Goal: Transaction & Acquisition: Purchase product/service

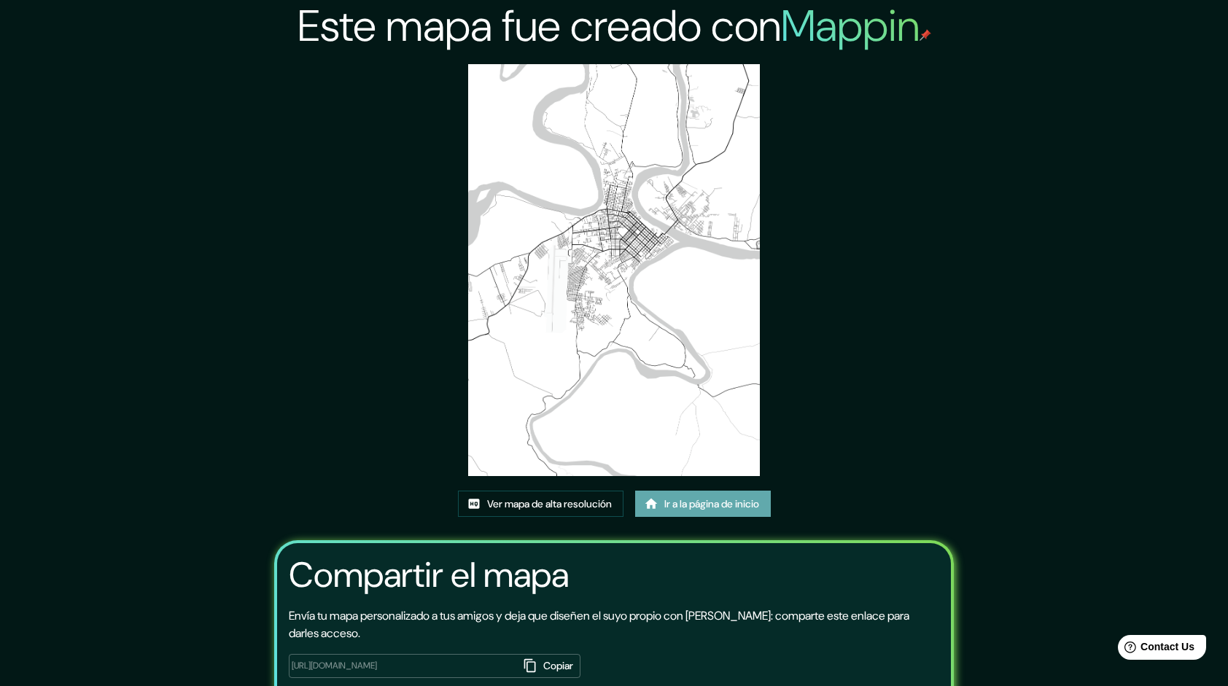
click at [671, 504] on font "Ir a la página de inicio" at bounding box center [711, 504] width 95 height 18
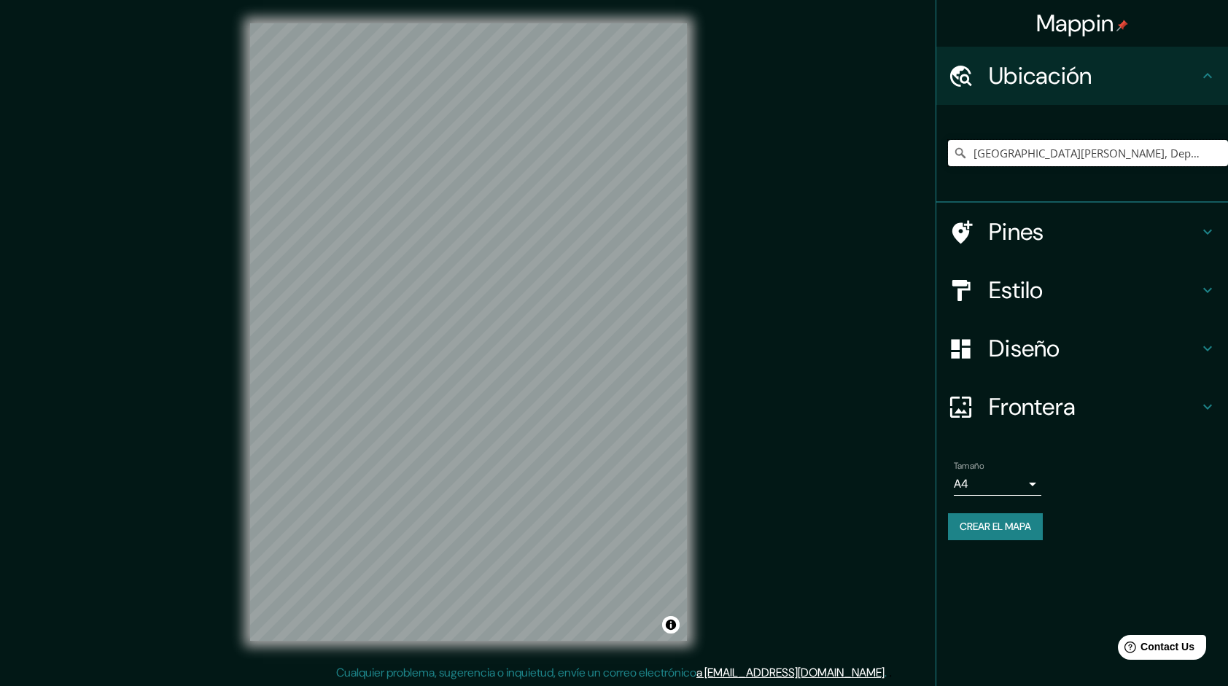
click at [1110, 159] on input "[GEOGRAPHIC_DATA][PERSON_NAME], Departamento de [GEOGRAPHIC_DATA], [GEOGRAPHIC_…" at bounding box center [1088, 153] width 280 height 26
click at [1130, 150] on input "[GEOGRAPHIC_DATA][PERSON_NAME], Departamento de [GEOGRAPHIC_DATA], [GEOGRAPHIC_…" at bounding box center [1088, 153] width 280 height 26
paste input "Puerto Maldonado, Departamento de Madre de Dios, Perú"
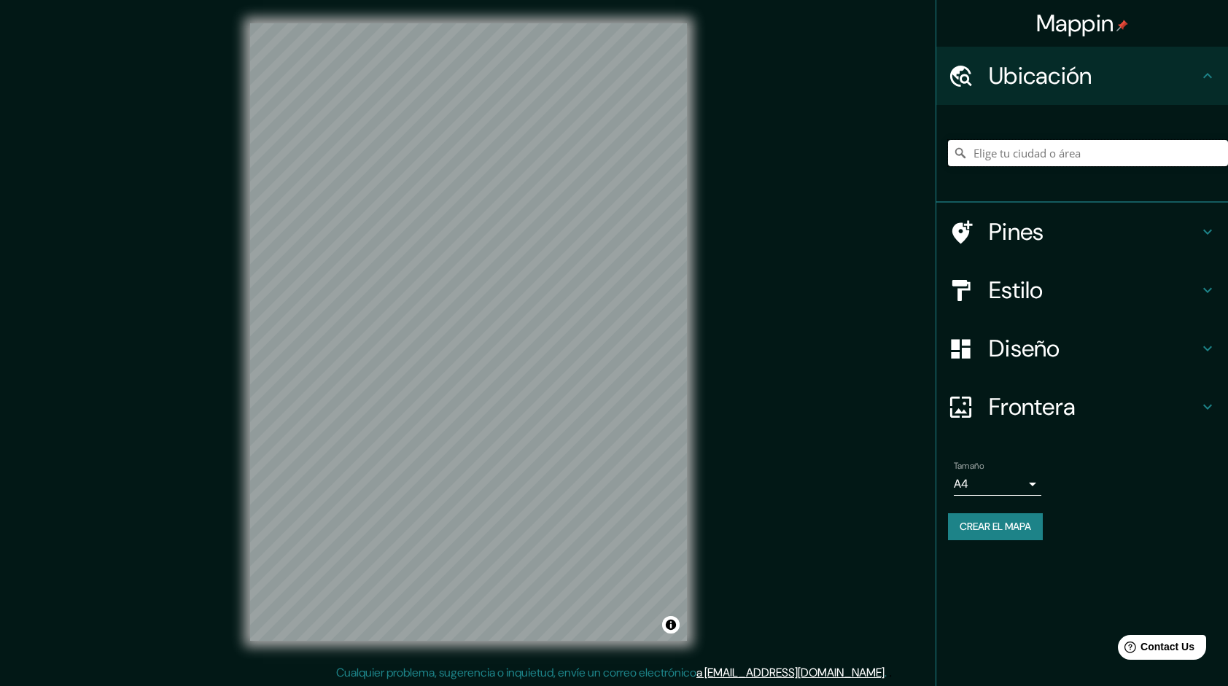
type input "Puerto Maldonado, Departamento de Madre de Dios, Perú"
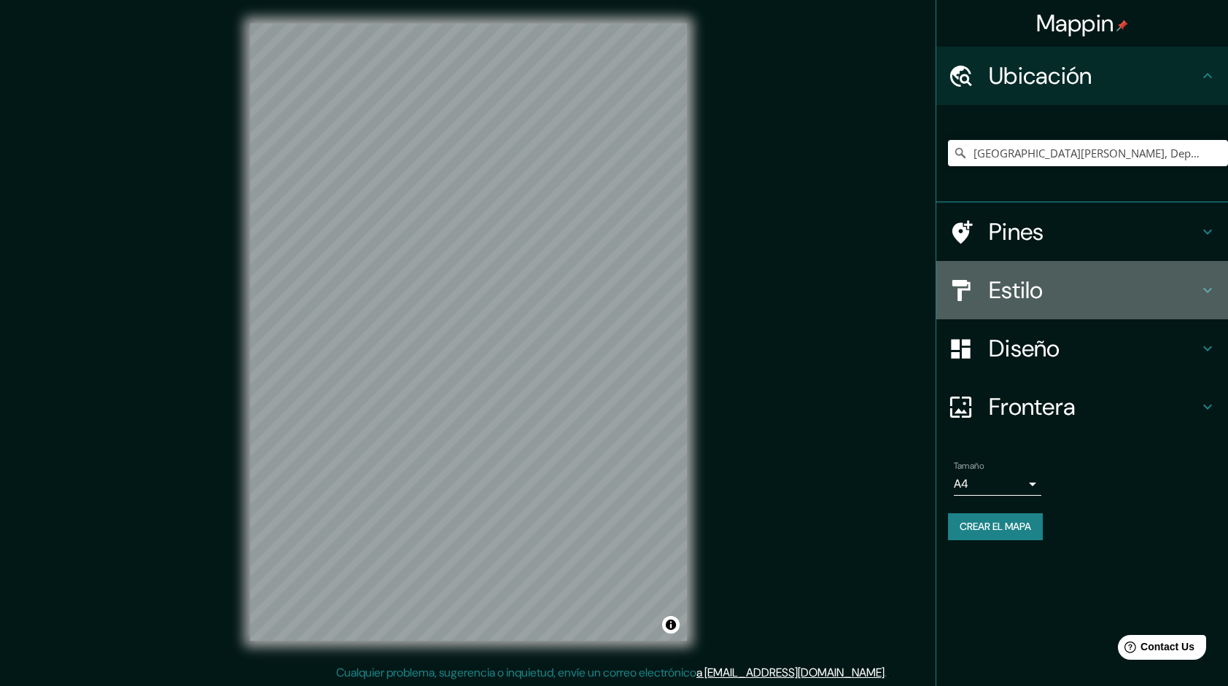
click at [1208, 289] on icon at bounding box center [1208, 290] width 18 height 18
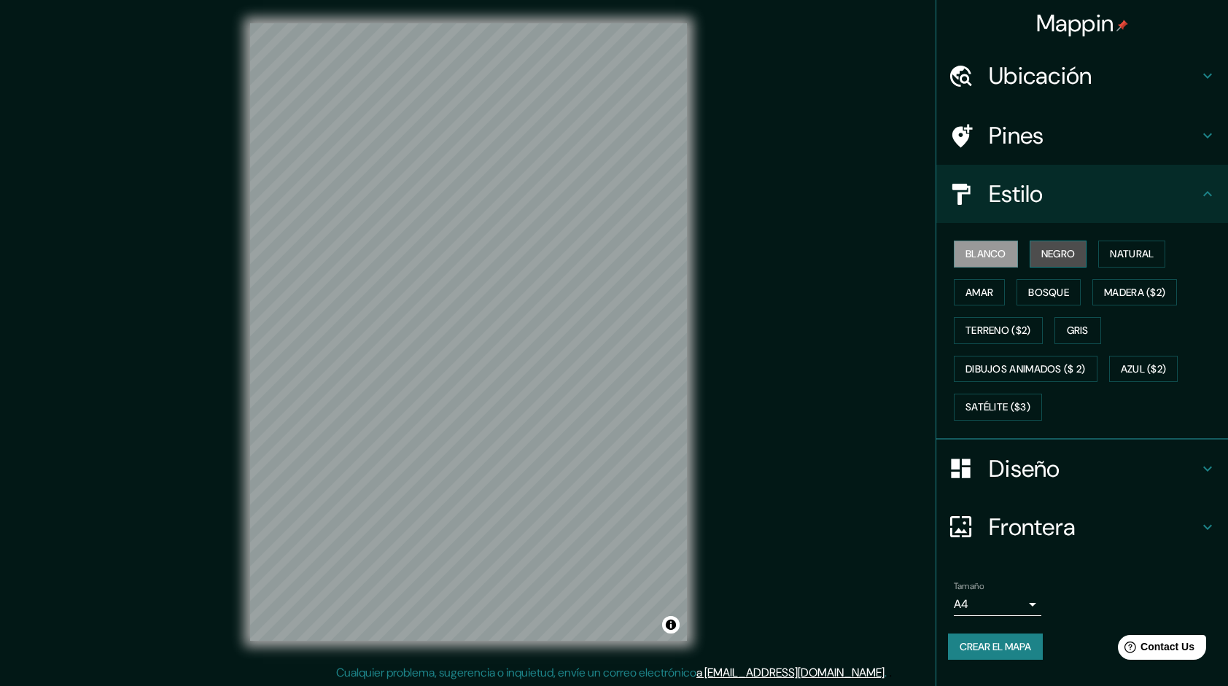
click at [1071, 263] on button "Negro" at bounding box center [1059, 254] width 58 height 27
click at [1002, 290] on button "Amar" at bounding box center [979, 292] width 51 height 27
click at [1025, 297] on button "Bosque" at bounding box center [1049, 292] width 64 height 27
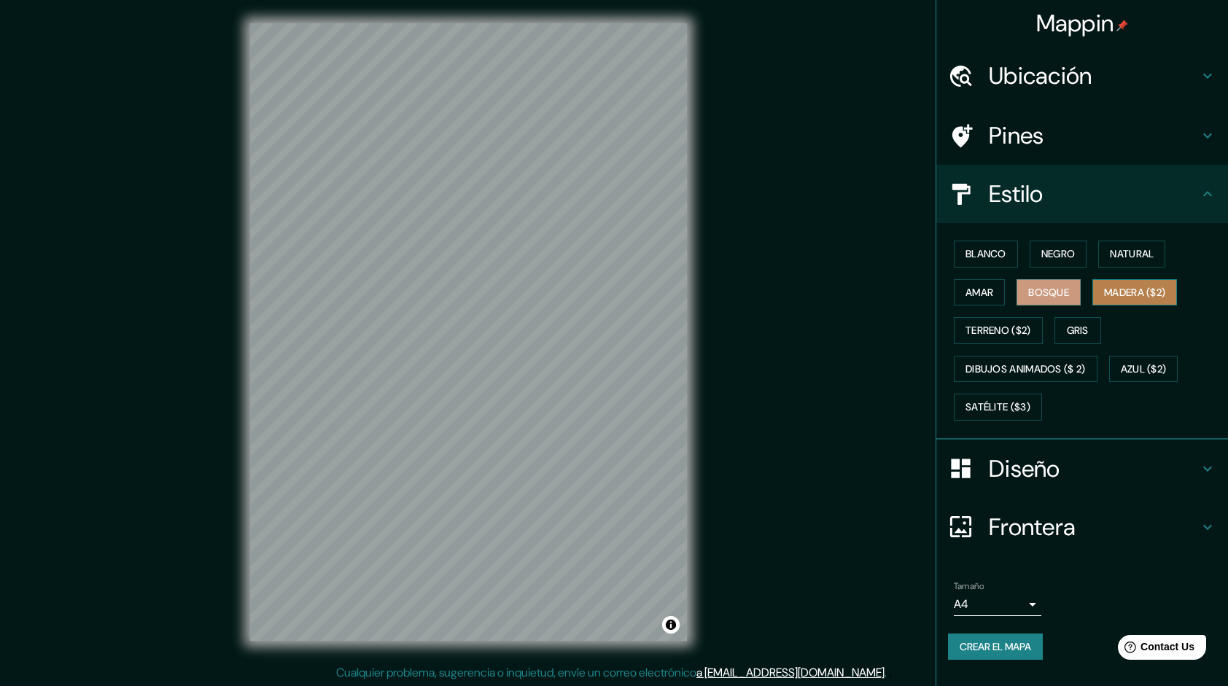
click at [1175, 290] on button "Madera ($2)" at bounding box center [1134, 292] width 85 height 27
click at [1117, 290] on font "Madera ($2)" at bounding box center [1134, 293] width 61 height 18
click at [1010, 319] on button "Terreno ($2)" at bounding box center [998, 330] width 89 height 27
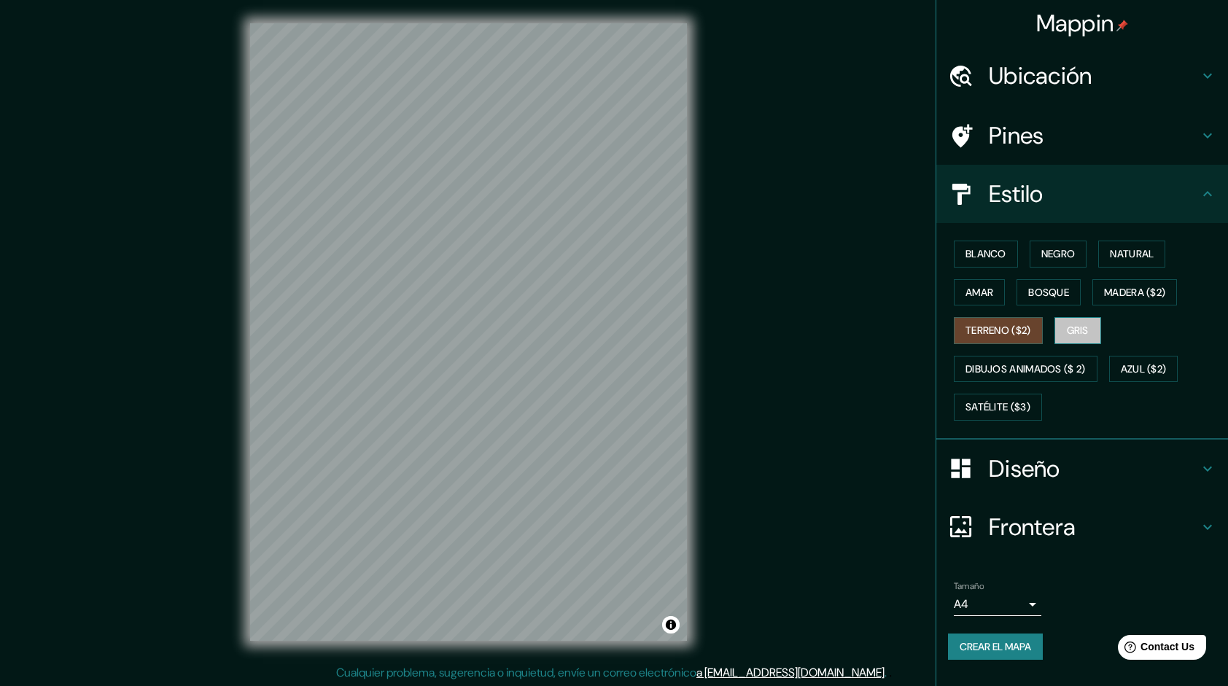
click at [1081, 328] on font "Gris" at bounding box center [1078, 331] width 22 height 18
click at [1063, 366] on font "Dibujos animados ($ 2)" at bounding box center [1026, 369] width 120 height 18
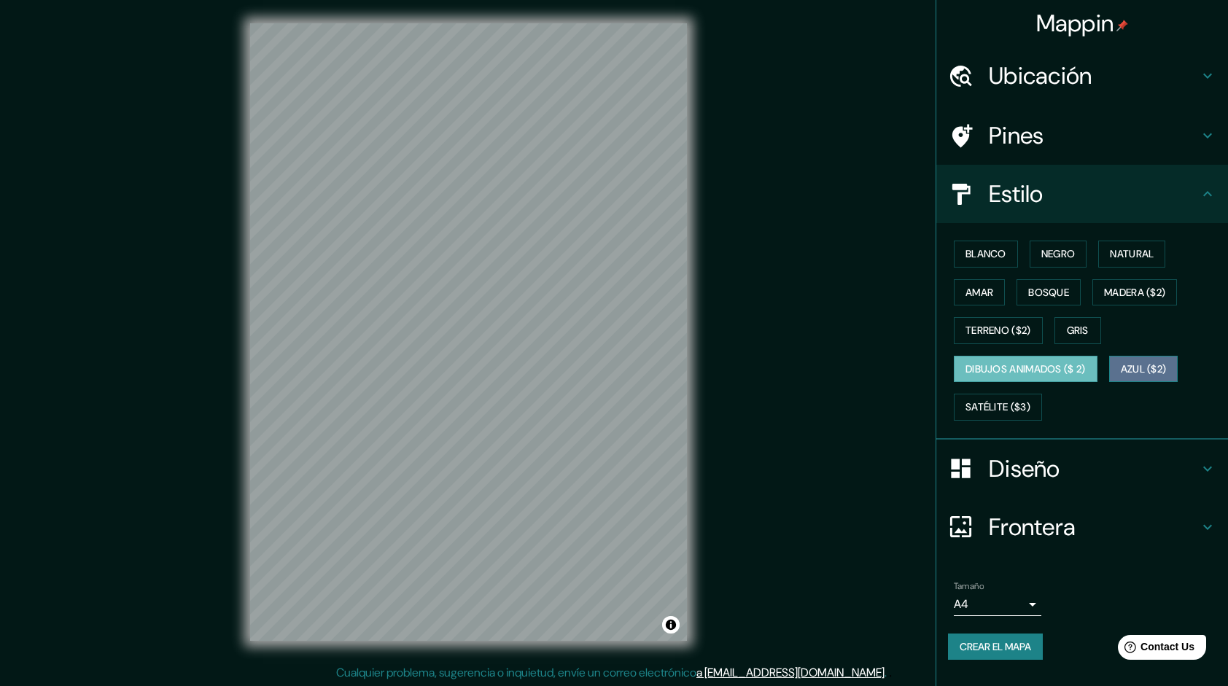
click at [1133, 362] on font "Azul ($2)" at bounding box center [1144, 369] width 46 height 18
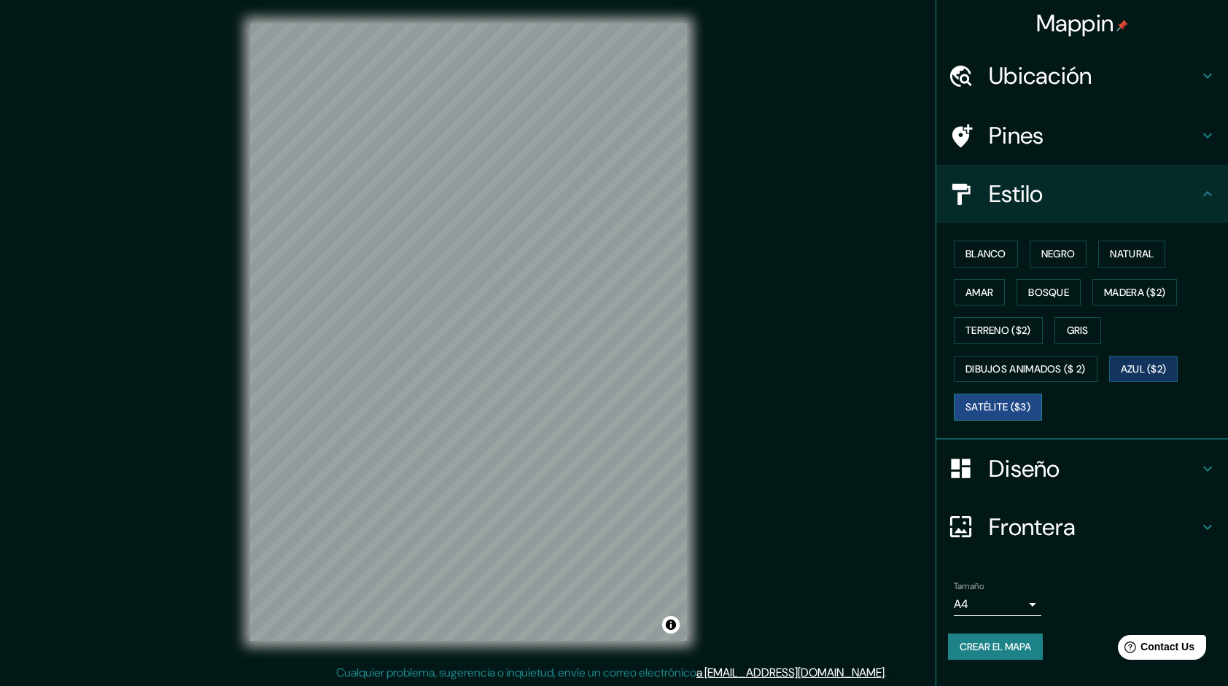
click at [1005, 413] on font "Satélite ($3)" at bounding box center [998, 407] width 65 height 18
click at [995, 254] on font "Blanco" at bounding box center [986, 254] width 41 height 18
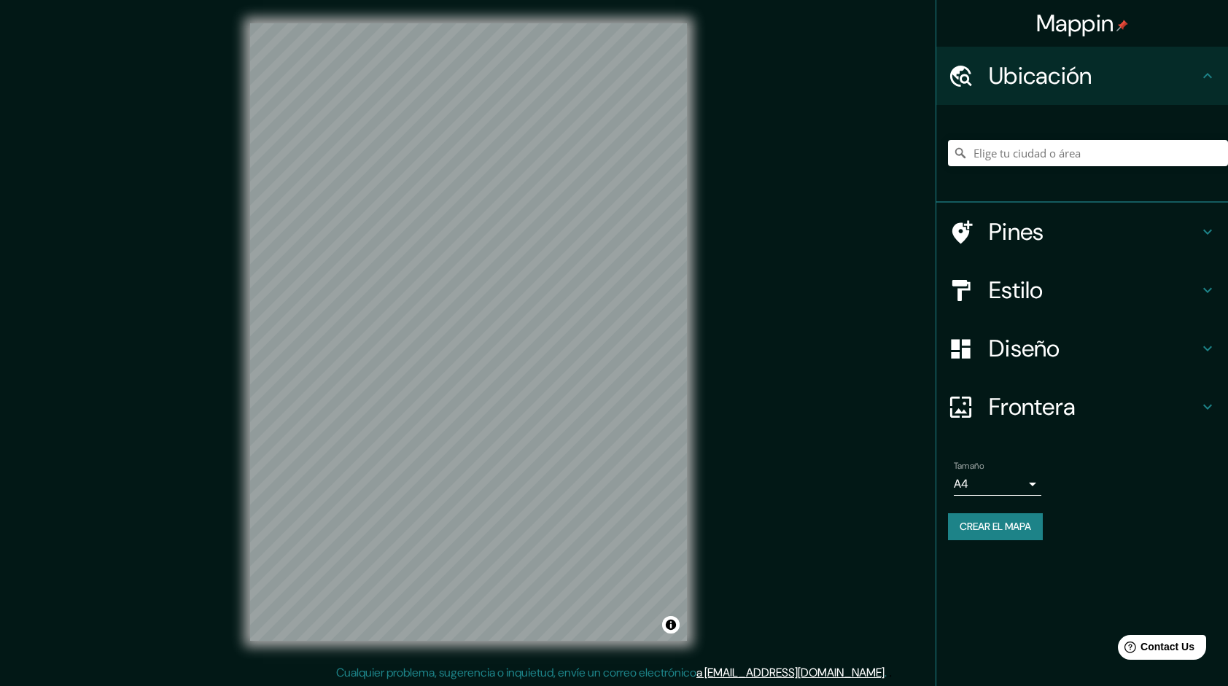
click at [1148, 16] on div "Mappin" at bounding box center [1082, 23] width 292 height 47
